Goal: Task Accomplishment & Management: Complete application form

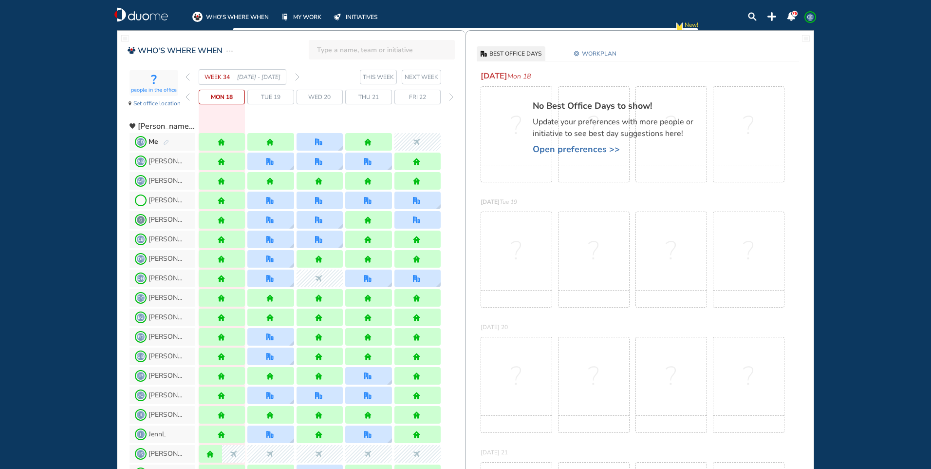
click at [298, 79] on img "forward week" at bounding box center [297, 77] width 4 height 8
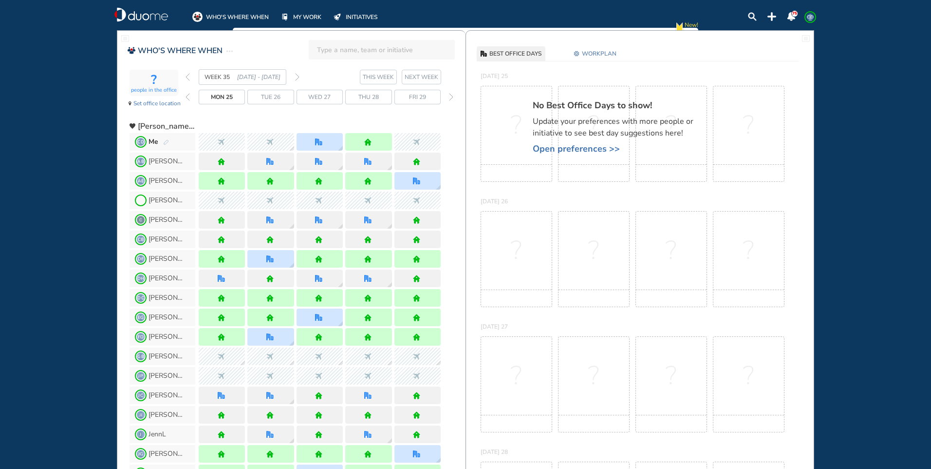
click at [298, 79] on img "forward week" at bounding box center [297, 77] width 4 height 8
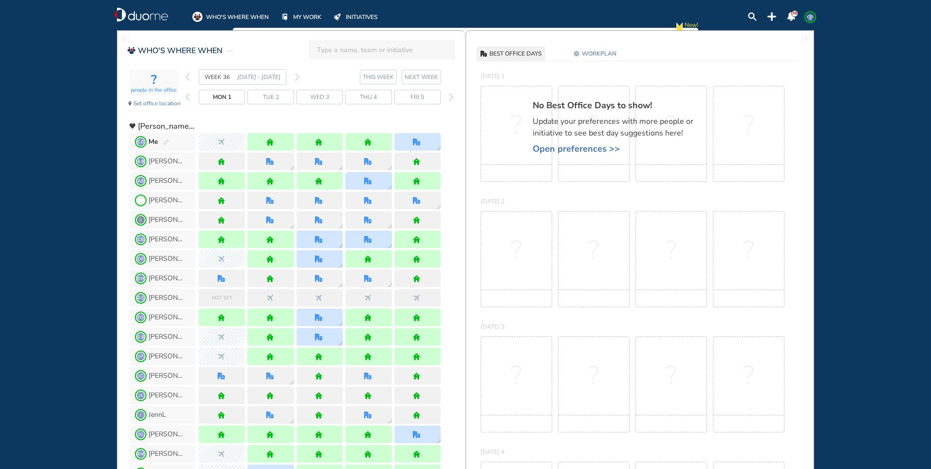
click at [298, 79] on img "forward week" at bounding box center [297, 77] width 4 height 8
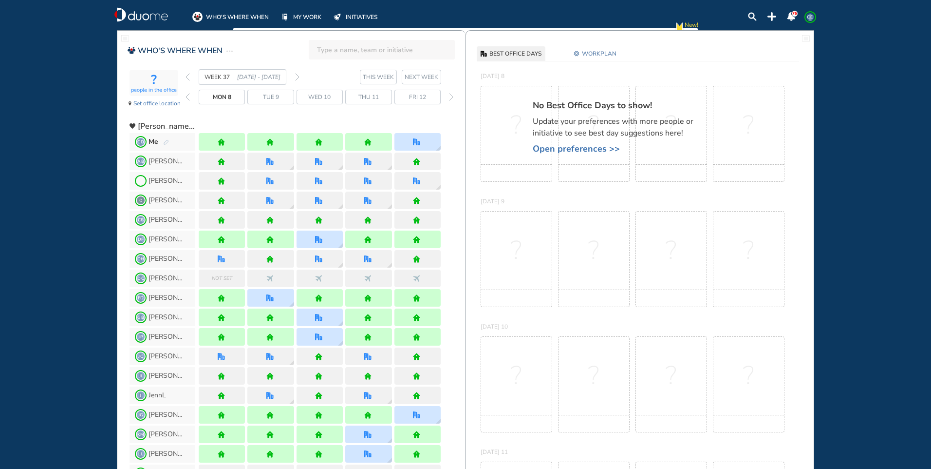
click at [298, 79] on img "forward week" at bounding box center [297, 77] width 4 height 8
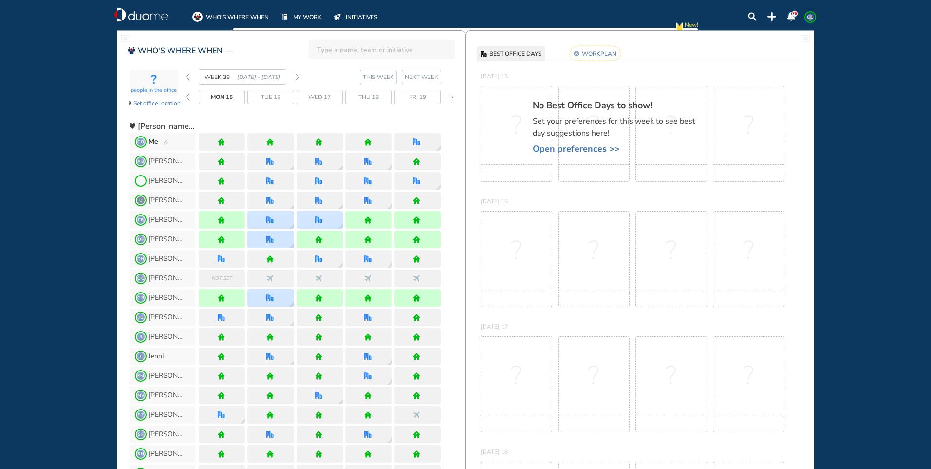
click at [165, 140] on img "pen-edit" at bounding box center [166, 142] width 6 height 6
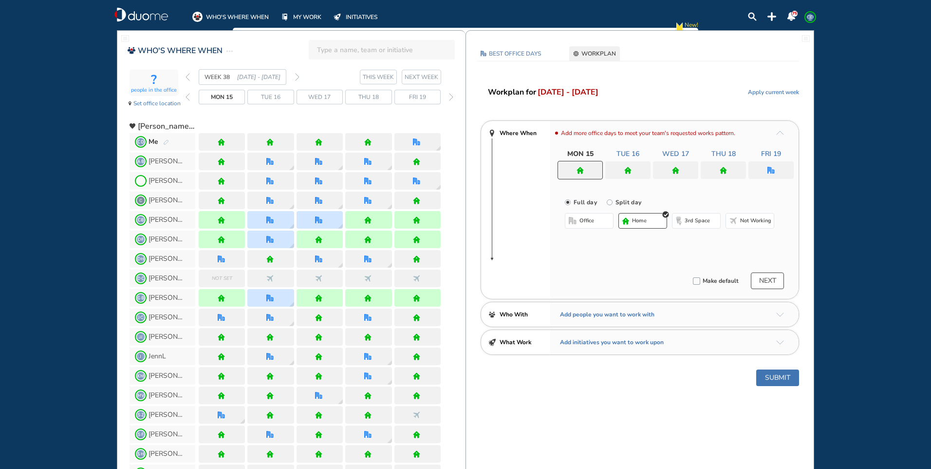
click at [645, 221] on span "home" at bounding box center [639, 221] width 15 height 8
click at [640, 167] on div at bounding box center [628, 170] width 45 height 18
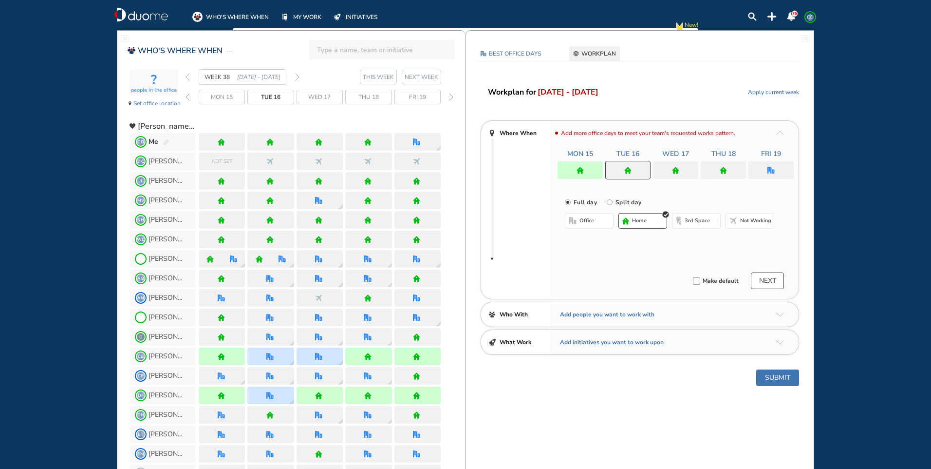
click at [644, 217] on span "home" at bounding box center [639, 221] width 15 height 8
click at [687, 170] on div at bounding box center [675, 170] width 45 height 18
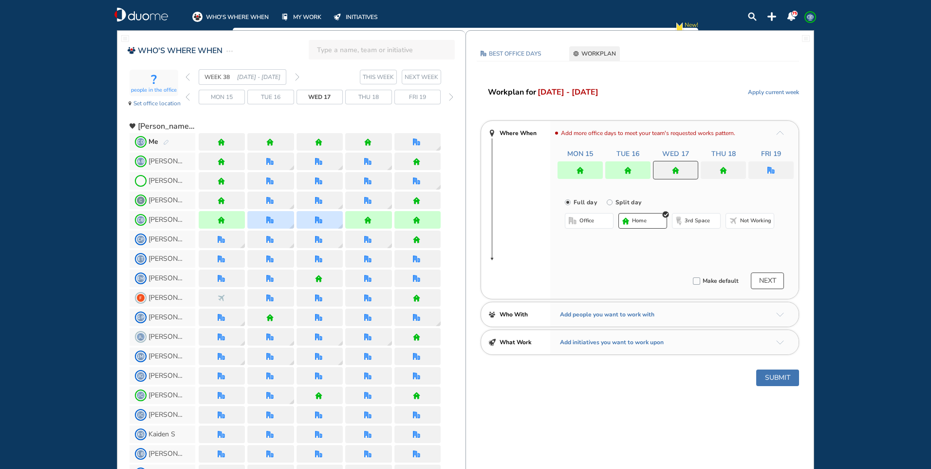
click at [599, 220] on button "office" at bounding box center [589, 221] width 49 height 16
click at [586, 240] on button "Select location" at bounding box center [590, 240] width 39 height 10
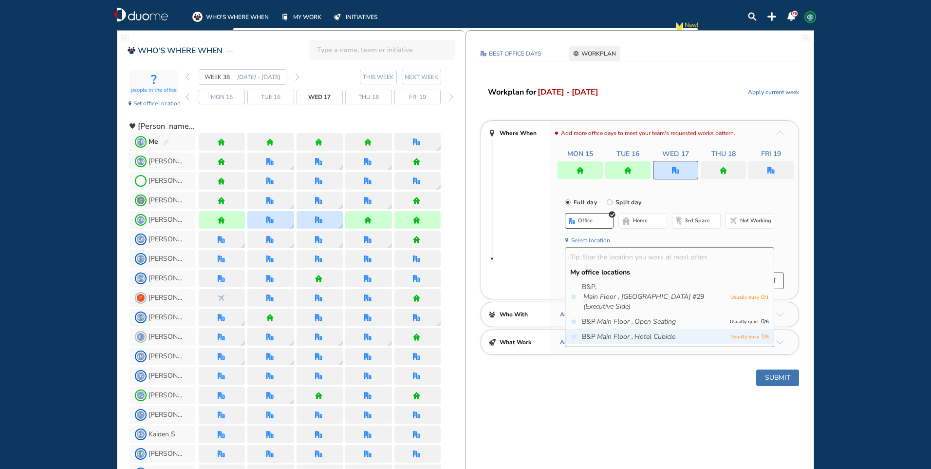
click at [649, 334] on icon "Hotel Cubicle" at bounding box center [655, 337] width 41 height 10
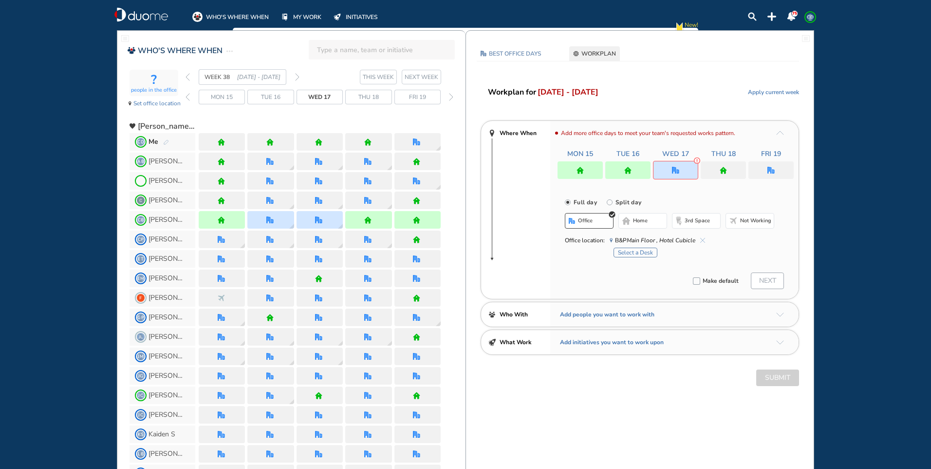
click at [640, 251] on button "Select a Desk" at bounding box center [636, 252] width 44 height 10
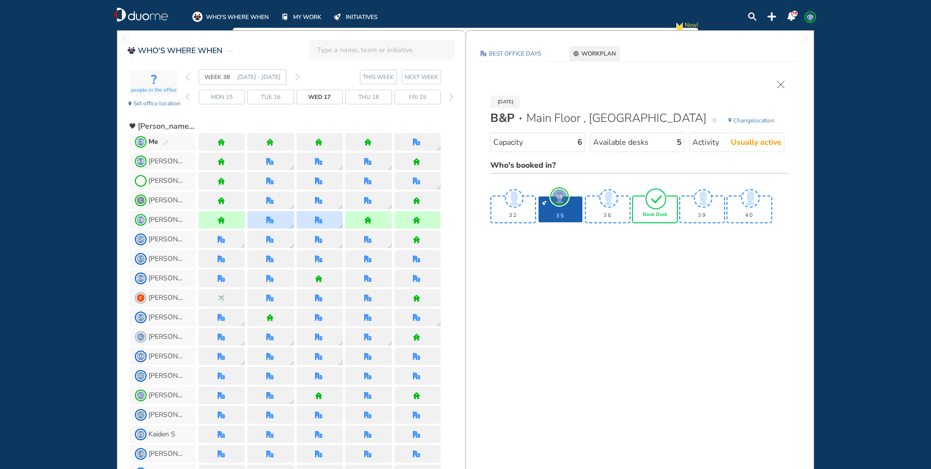
click at [661, 202] on img "tick-rounded-outline" at bounding box center [656, 198] width 22 height 23
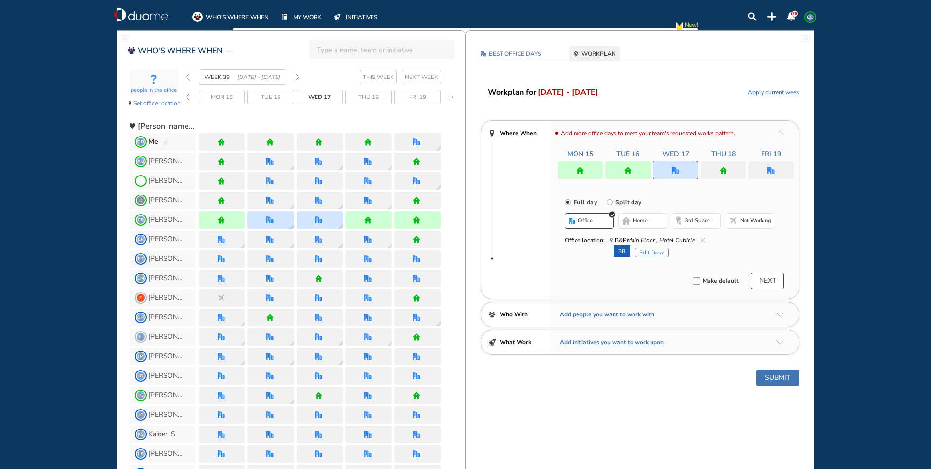
click at [729, 163] on div at bounding box center [723, 170] width 45 height 18
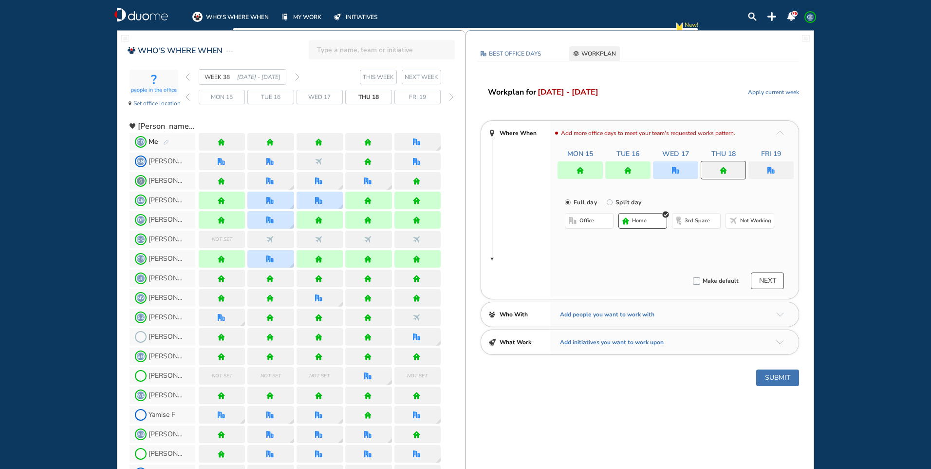
click at [655, 221] on button "home" at bounding box center [643, 221] width 49 height 16
click at [768, 167] on img "office" at bounding box center [771, 170] width 7 height 7
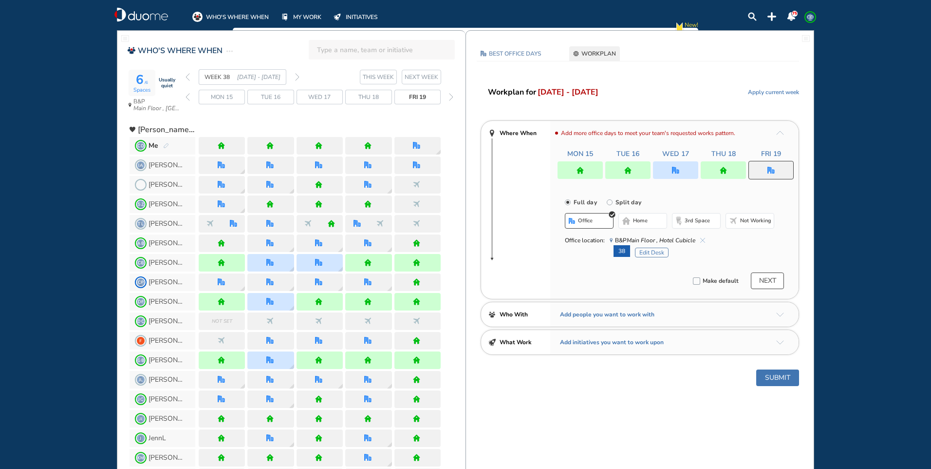
click at [702, 238] on img "cross-thin-blue" at bounding box center [703, 240] width 5 height 5
click at [703, 240] on img "cross-thin-blue" at bounding box center [703, 240] width 5 height 5
click at [701, 240] on img "cross-thin-blue" at bounding box center [703, 240] width 5 height 5
click at [704, 238] on img "cross-thin-blue" at bounding box center [703, 240] width 5 height 5
drag, startPoint x: 704, startPoint y: 238, endPoint x: 709, endPoint y: 231, distance: 8.1
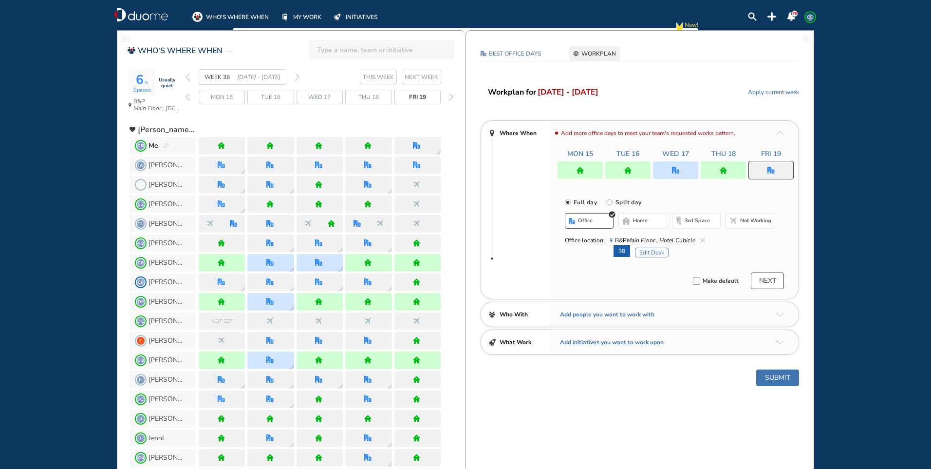
click at [705, 239] on div "Office location: [GEOGRAPHIC_DATA]" at bounding box center [669, 240] width 209 height 10
click at [780, 171] on div at bounding box center [771, 170] width 45 height 19
drag, startPoint x: 656, startPoint y: 222, endPoint x: 670, endPoint y: 220, distance: 14.3
click at [656, 221] on button "home" at bounding box center [643, 221] width 49 height 16
click at [775, 168] on img "home" at bounding box center [771, 170] width 7 height 7
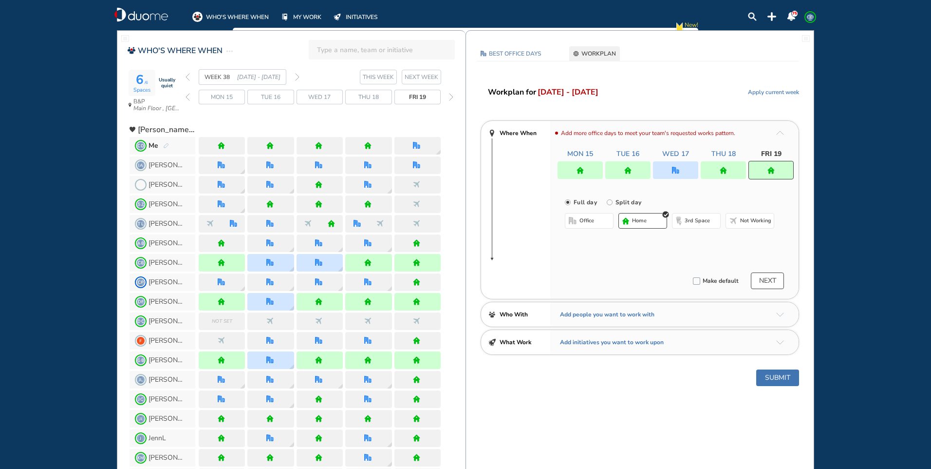
click at [581, 220] on span "office" at bounding box center [587, 221] width 15 height 8
click at [763, 170] on div at bounding box center [771, 170] width 45 height 19
click at [652, 221] on button "home" at bounding box center [643, 221] width 49 height 16
click at [766, 378] on button "Submit" at bounding box center [778, 377] width 43 height 17
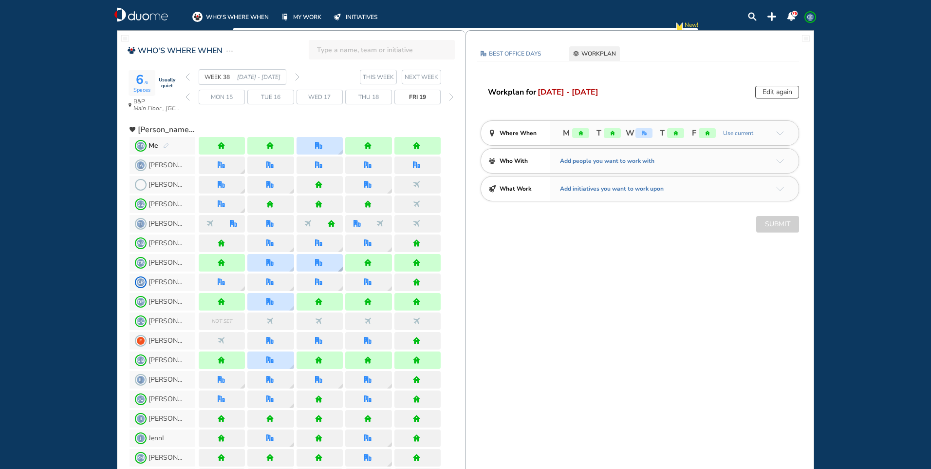
click at [320, 256] on div at bounding box center [320, 263] width 46 height 18
